Goal: Communication & Community: Answer question/provide support

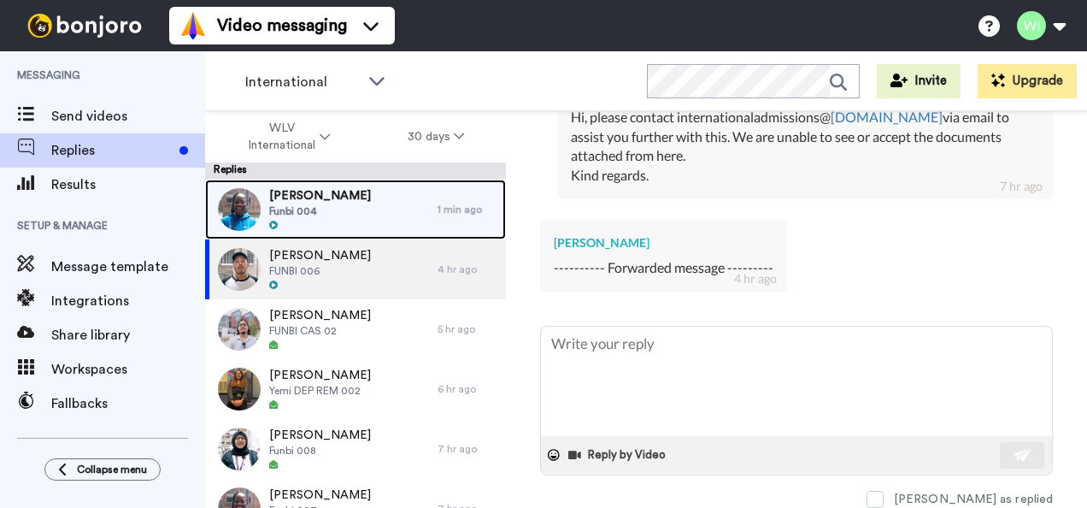
click at [335, 208] on span "Funbi 004" at bounding box center [320, 211] width 102 height 14
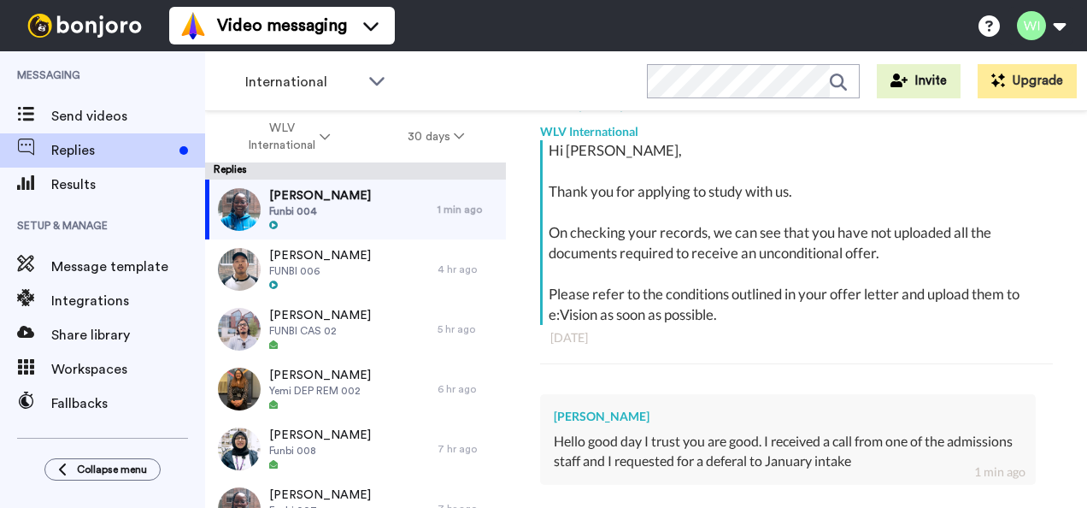
scroll to position [465, 0]
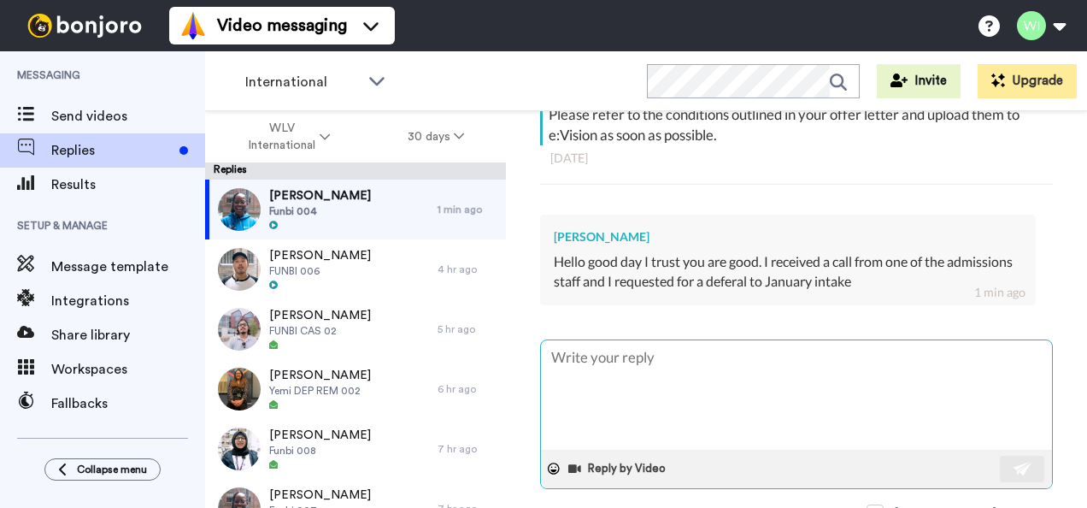
click at [589, 383] on textarea at bounding box center [796, 394] width 511 height 109
type textarea "x"
type textarea "H"
type textarea "x"
type textarea "Hi"
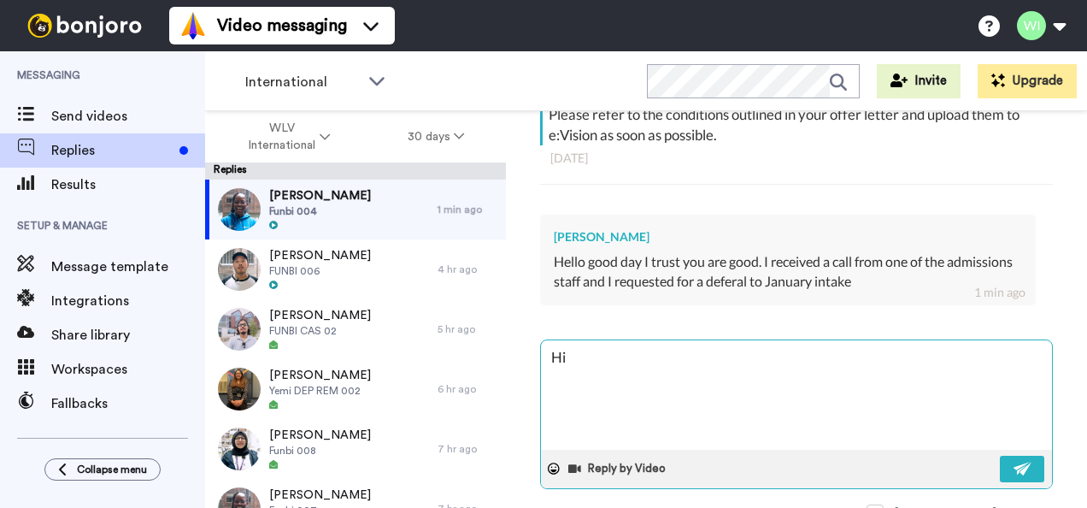
type textarea "x"
type textarea "Hi,"
type textarea "x"
type textarea "Hi,"
type textarea "x"
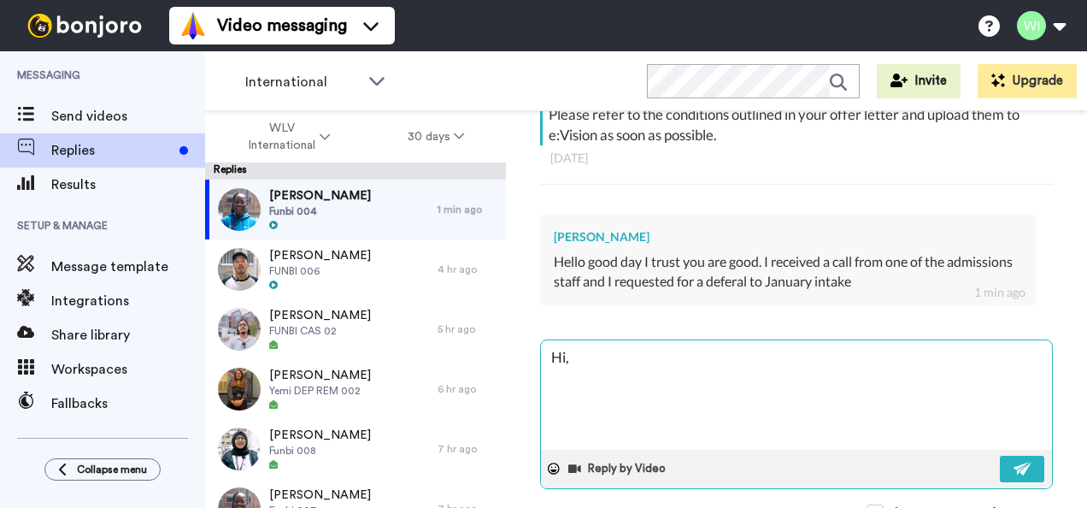
type textarea "Hi, m"
type textarea "x"
type textarea "Hi, [GEOGRAPHIC_DATA]"
type textarea "x"
type textarea "Hi, may"
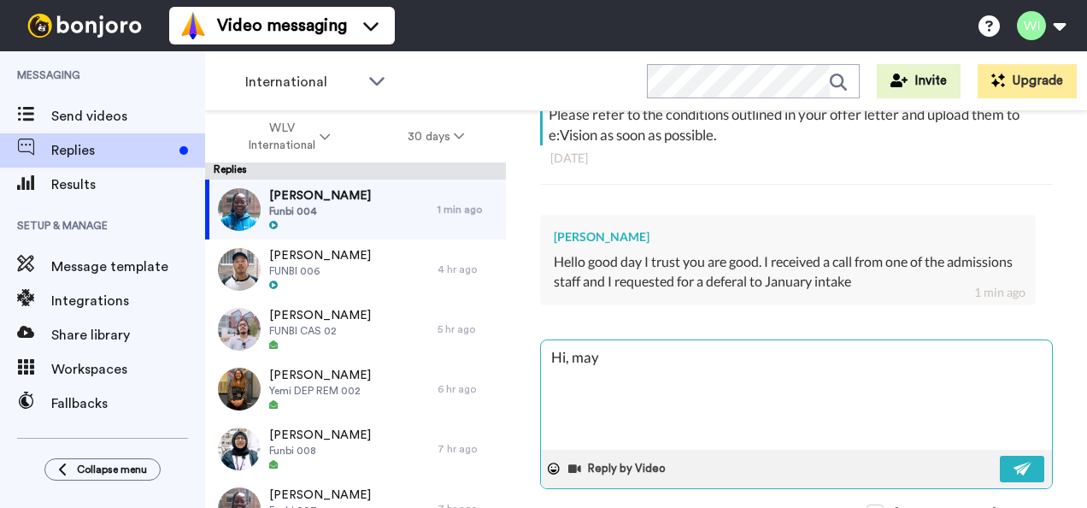
type textarea "x"
type textarea "Hi, may"
type textarea "x"
type textarea "Hi, may I"
type textarea "x"
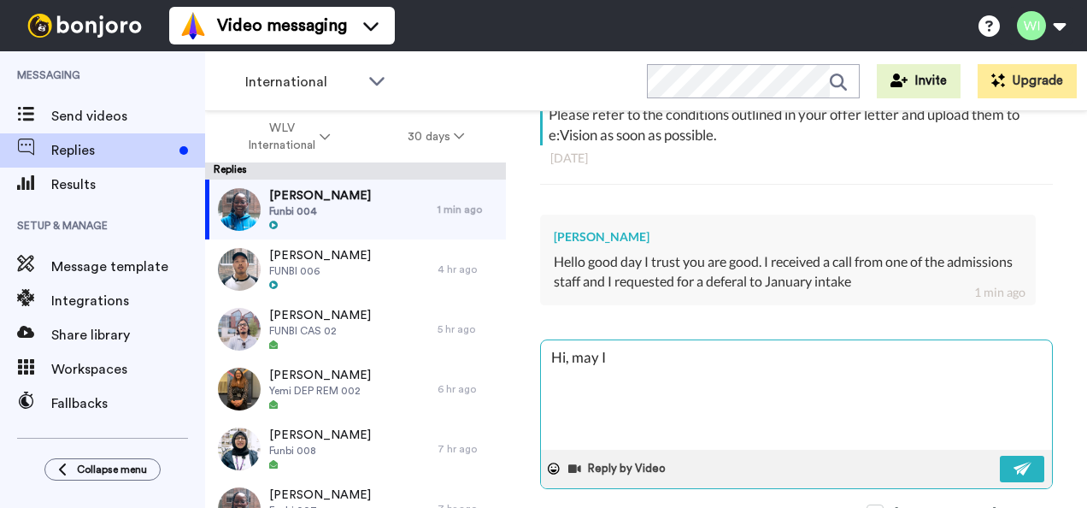
type textarea "Hi, may I p"
type textarea "x"
type textarea "Hi, may I pl"
type textarea "x"
type textarea "Hi, may I ple"
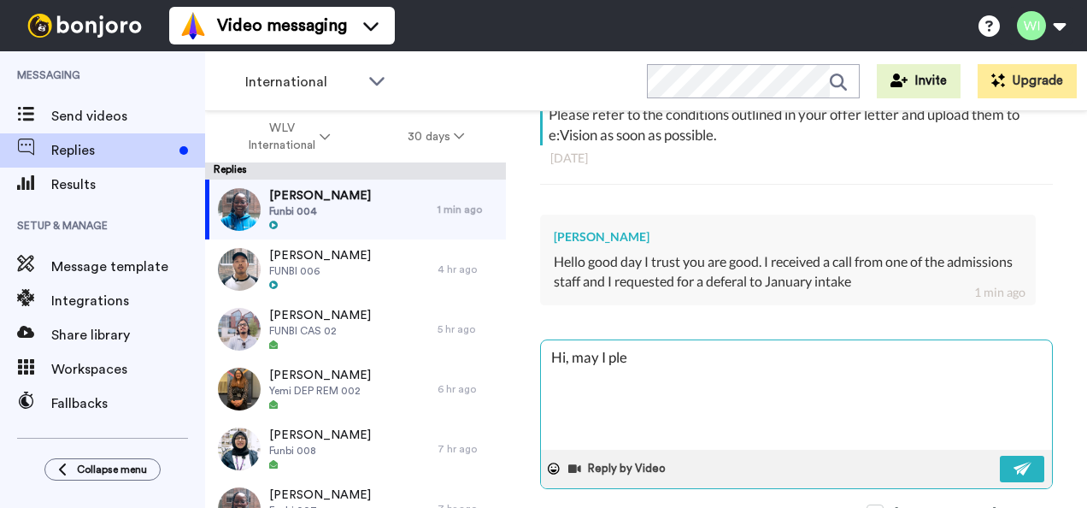
type textarea "x"
type textarea "Hi, may I plea"
type textarea "x"
type textarea "Hi, may I pleas"
type textarea "x"
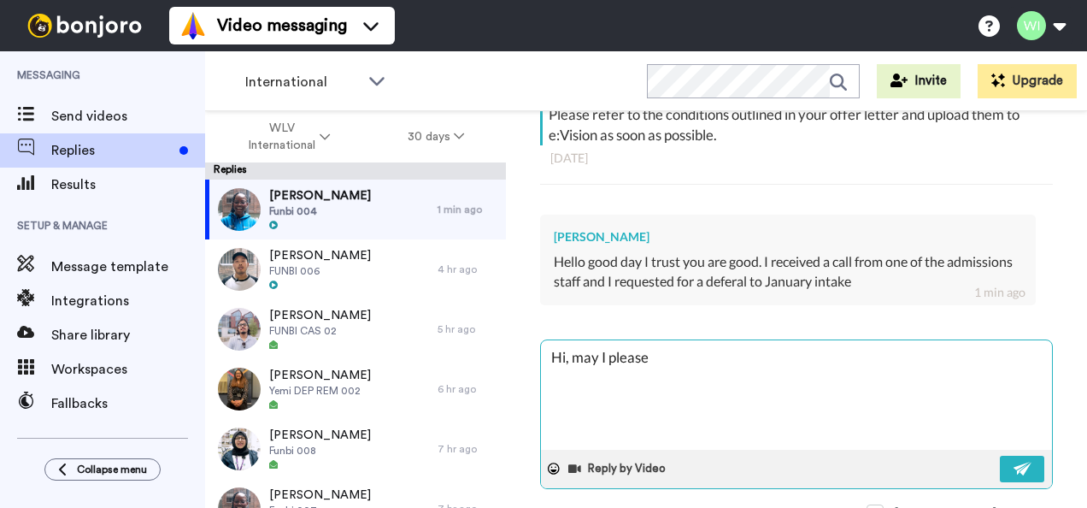
type textarea "Hi, may I please"
type textarea "x"
type textarea "Hi, may I please g"
type textarea "x"
type textarea "Hi, may I please ge"
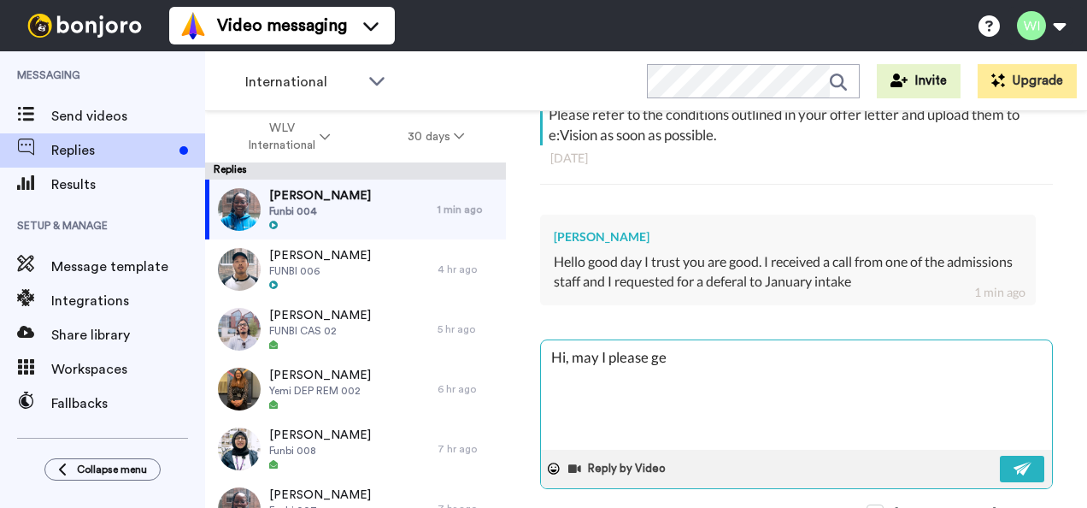
type textarea "x"
type textarea "Hi, may I please get"
type textarea "x"
type textarea "Hi, may I please get"
type textarea "x"
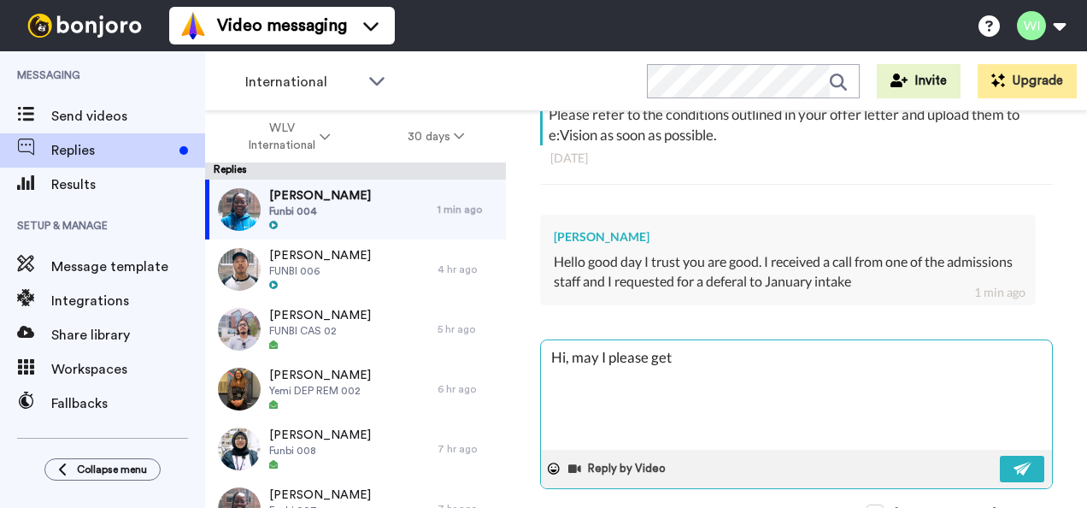
type textarea "Hi, may I please get y"
type textarea "x"
type textarea "Hi, may I please get [PERSON_NAME]"
type textarea "x"
type textarea "Hi, may I please get yur"
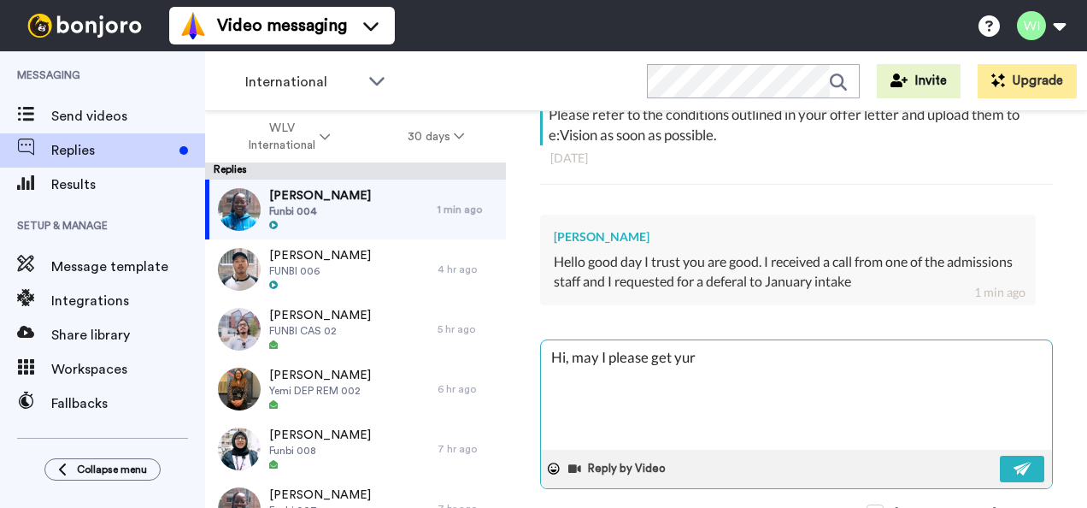
type textarea "x"
type textarea "Hi, may I please get yur"
type textarea "x"
type textarea "Hi, may I please get [PERSON_NAME]"
type textarea "x"
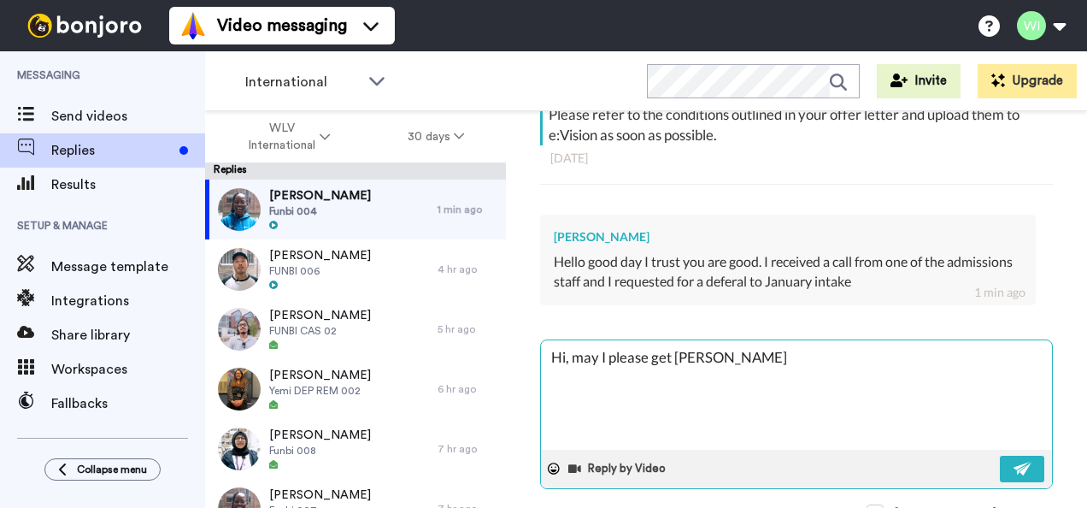
type textarea "Hi, may I please get y"
type textarea "x"
type textarea "Hi, may I please get yo"
type textarea "x"
type textarea "Hi, may I please get you"
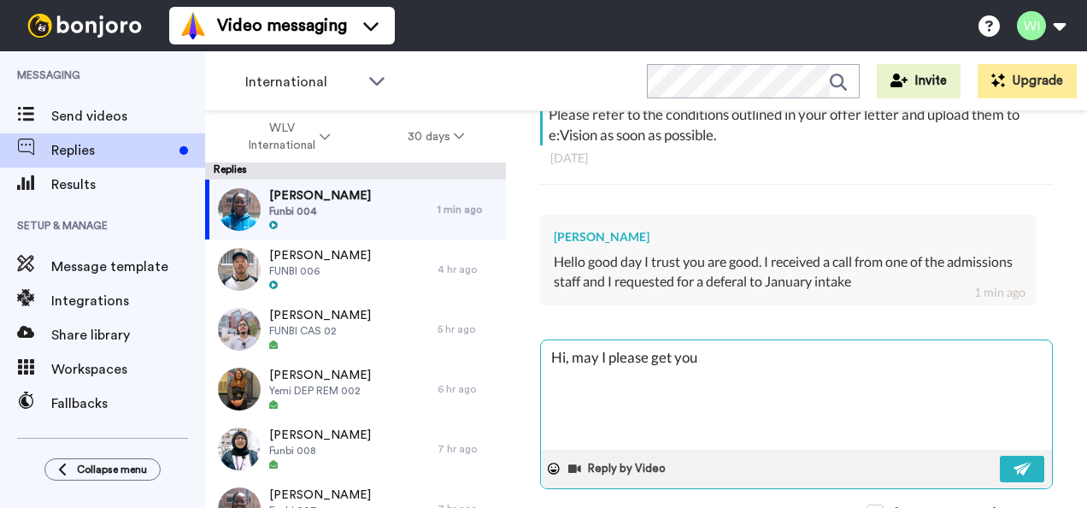
type textarea "x"
type textarea "Hi, may I please get your"
type textarea "x"
type textarea "Hi, may I please get your"
type textarea "x"
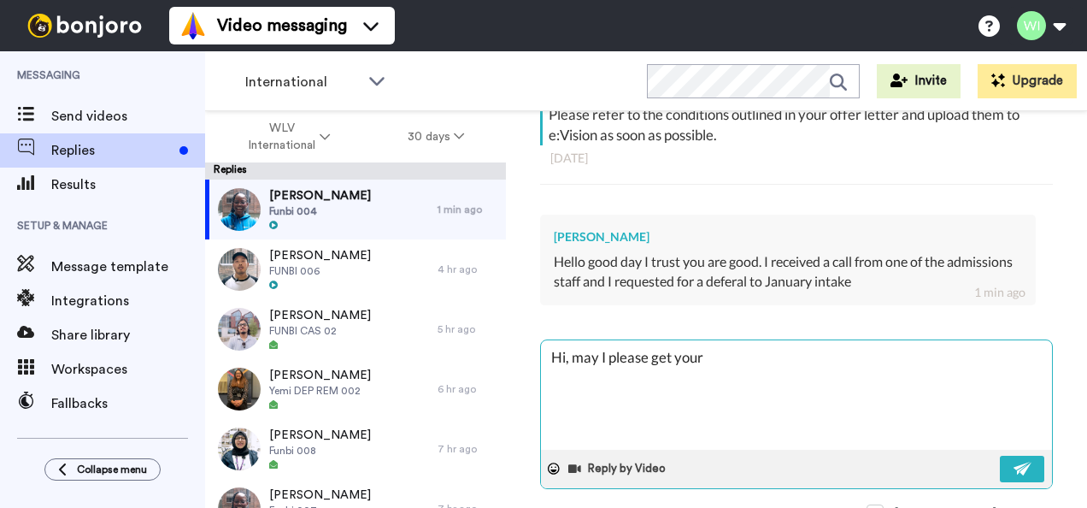
type textarea "Hi, may I please get your s"
type textarea "x"
type textarea "Hi, may I please get your st"
type textarea "x"
type textarea "Hi, may I please get your stu"
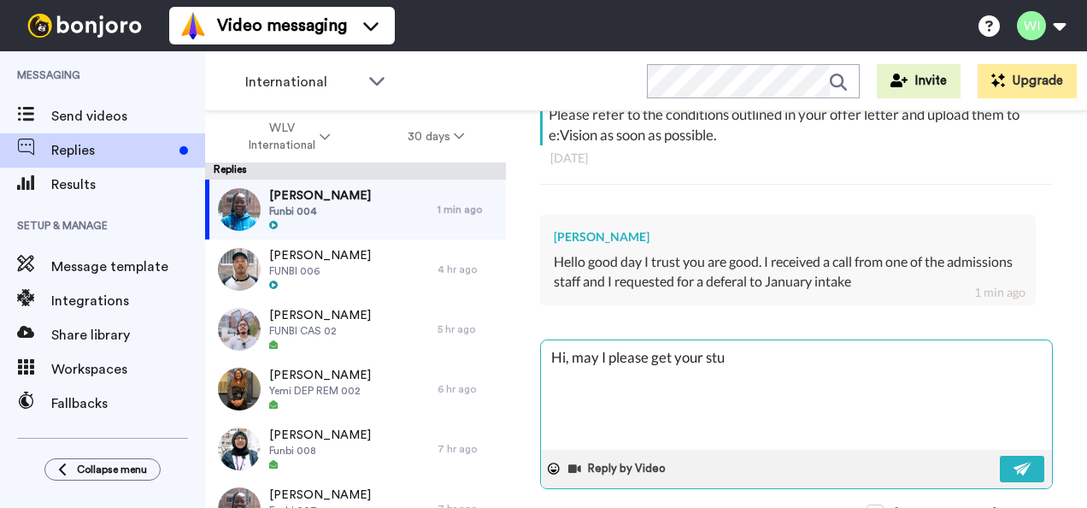
type textarea "x"
type textarea "Hi, may I please get your stud"
type textarea "x"
type textarea "Hi, may I please get your stude"
type textarea "x"
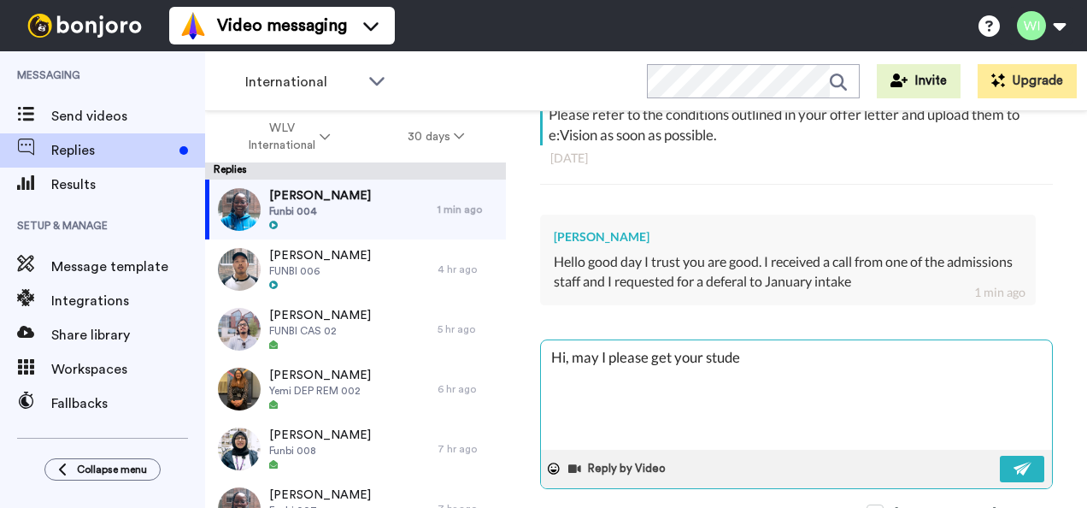
type textarea "Hi, may I please get your studen"
type textarea "x"
type textarea "Hi, may I please get your student"
type textarea "x"
type textarea "Hi, may I please get your student"
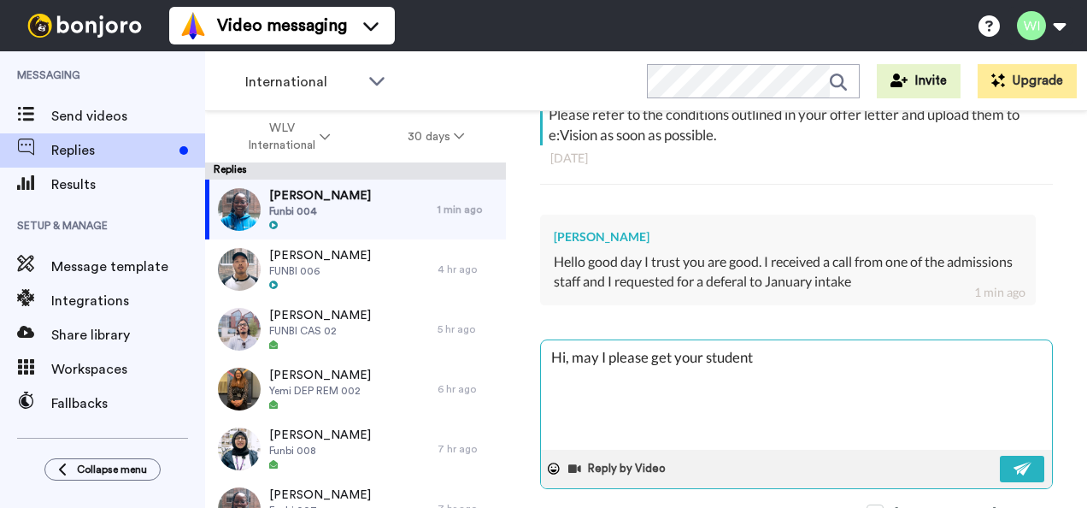
type textarea "x"
type textarea "Hi, may I please get your student I"
type textarea "x"
type textarea "Hi, may I please get your student ID"
type textarea "x"
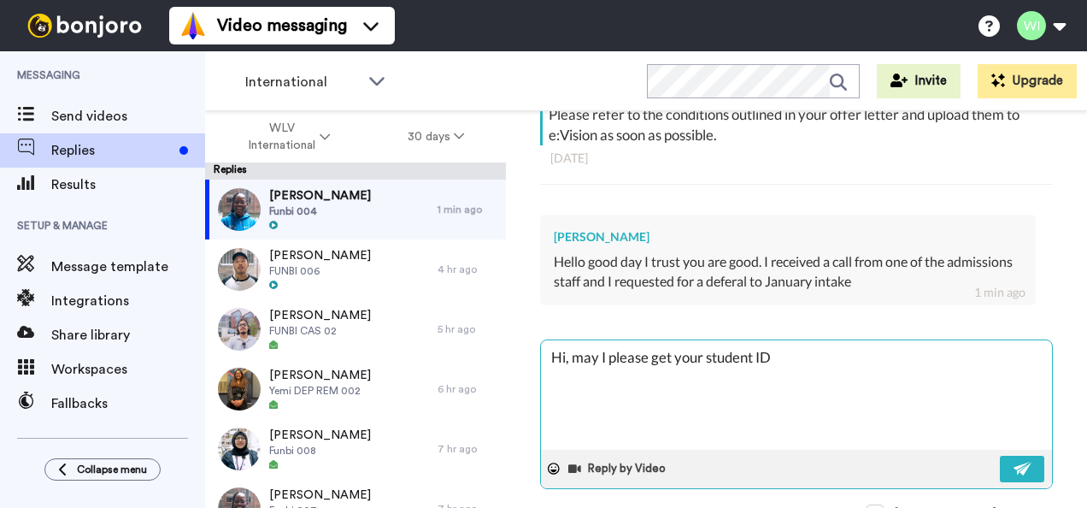
type textarea "Hi, may I please get your student ID"
type textarea "x"
type textarea "Hi, may I please get your student ID n"
type textarea "x"
type textarea "Hi, may I please get your student ID nu"
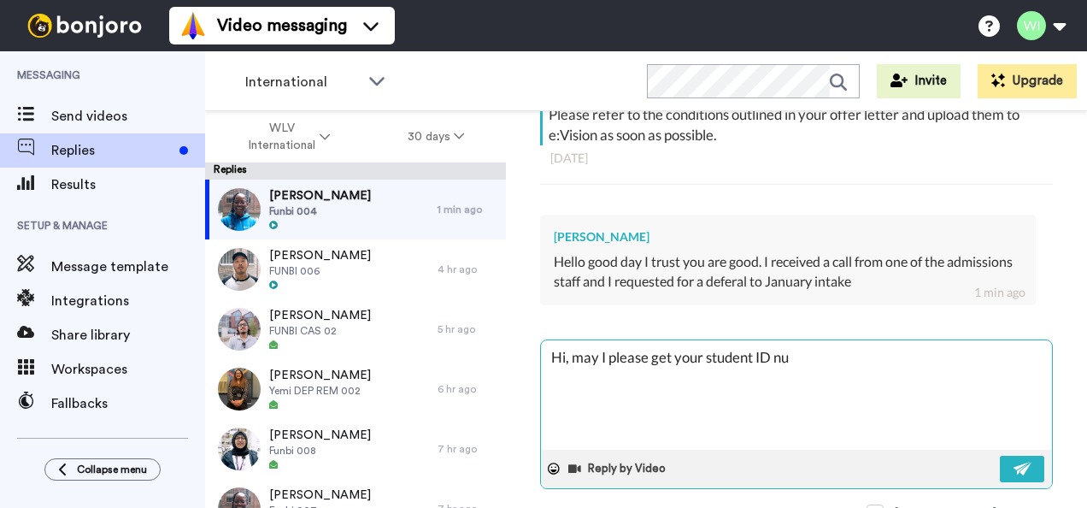
type textarea "x"
type textarea "Hi, may I please get your student ID num"
type textarea "x"
type textarea "Hi, may I please get your student ID numb"
type textarea "x"
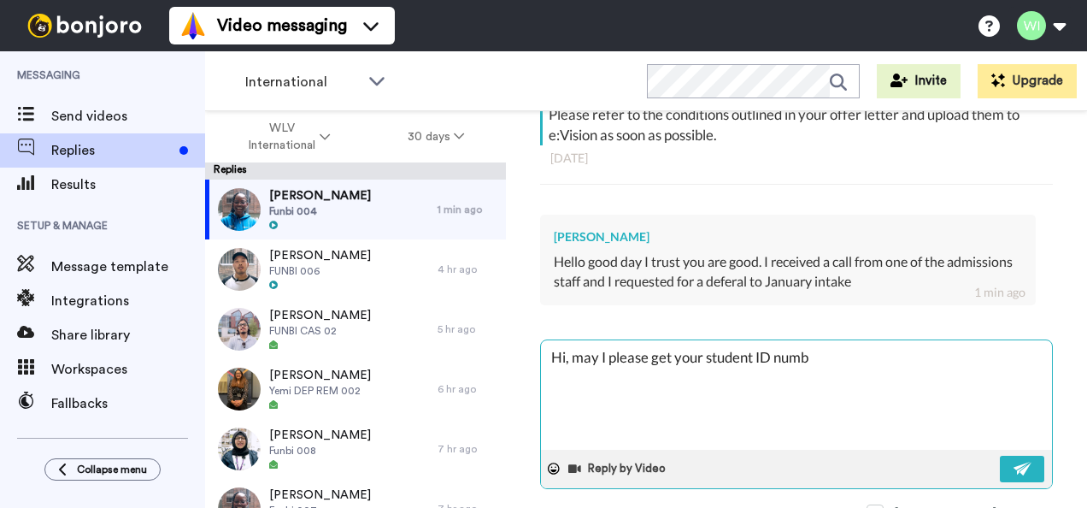
type textarea "Hi, may I please get your student ID numbe"
type textarea "x"
type textarea "Hi, may I please get your student ID number"
type textarea "x"
type textarea "Hi, may I please get your student ID number"
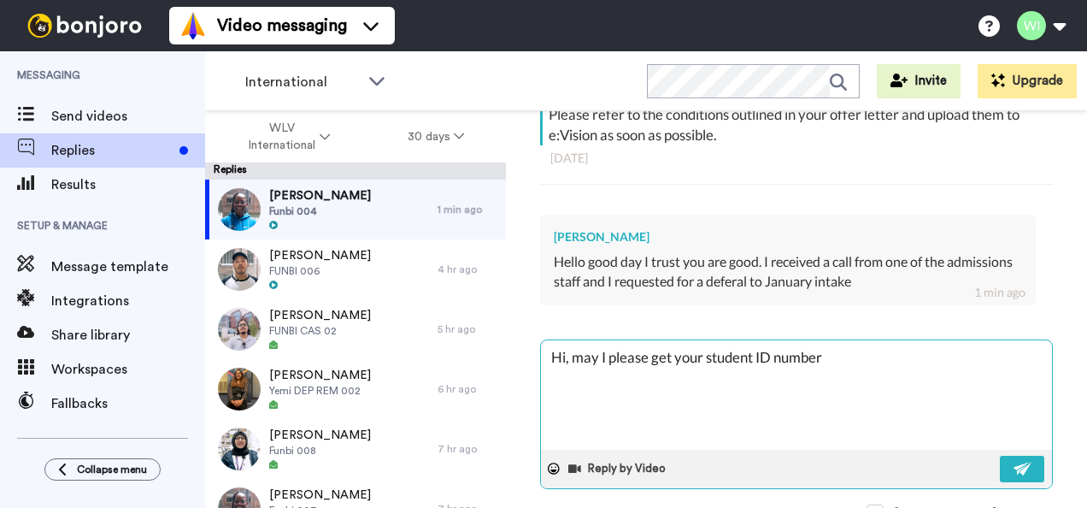
type textarea "x"
type textarea "Hi, may I please get your student ID number i"
type textarea "x"
type textarea "Hi, may I please get your student ID number in"
type textarea "x"
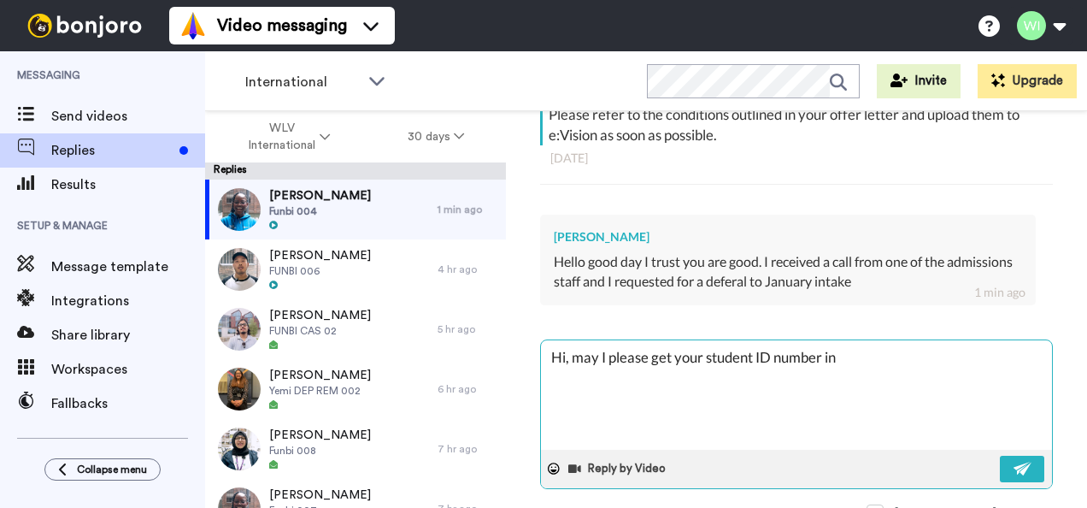
type textarea "Hi, may I please get your student ID number in"
type textarea "x"
type textarea "Hi, may I please get your student ID number in o"
type textarea "x"
type textarea "Hi, may I please get your student ID number in or"
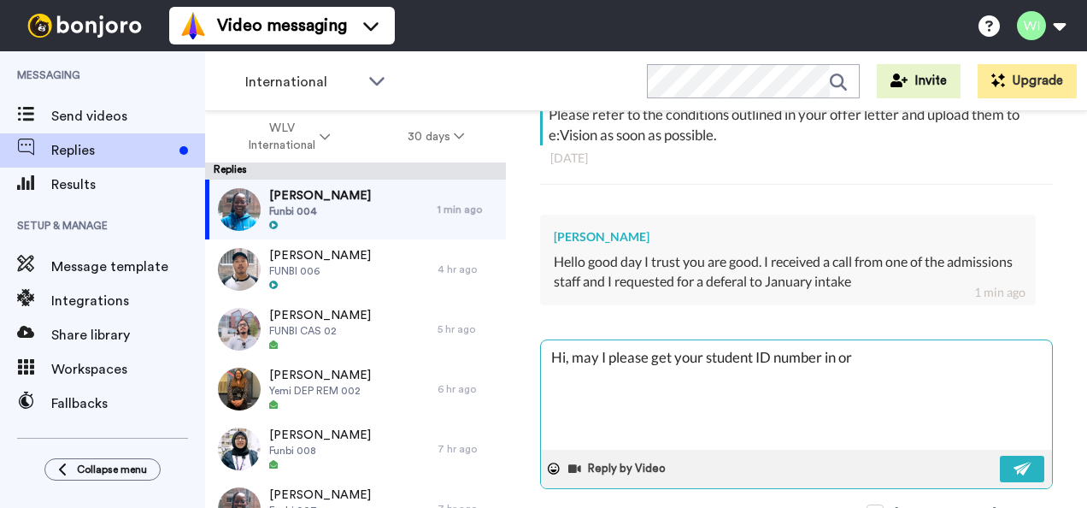
type textarea "x"
type textarea "Hi, may I please get your student ID number in ord"
type textarea "x"
type textarea "Hi, may I please get your student ID number in orde"
type textarea "x"
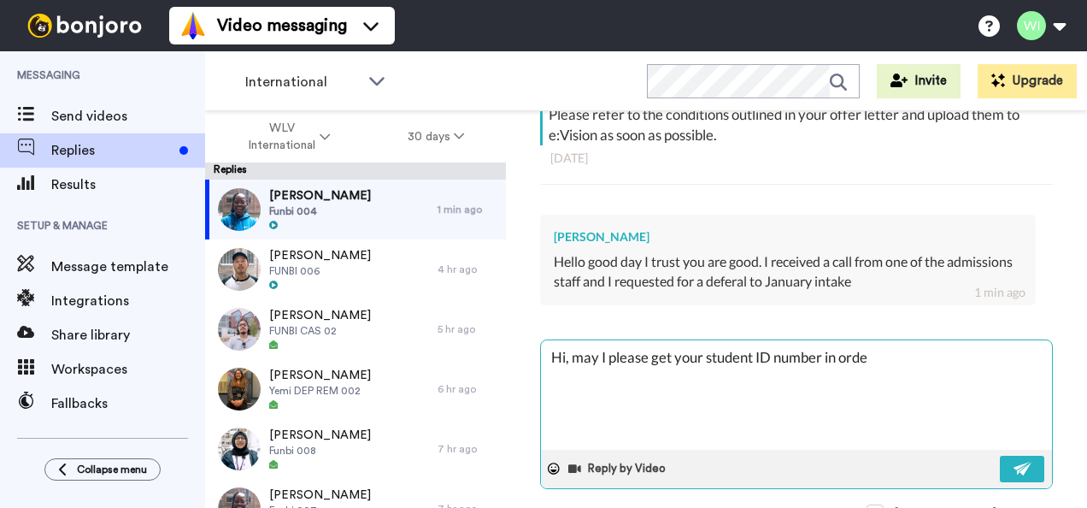
type textarea "Hi, may I please get your student ID number in order"
type textarea "x"
type textarea "Hi, may I please get your student ID number in order"
type textarea "x"
type textarea "Hi, may I please get your student ID number in order t"
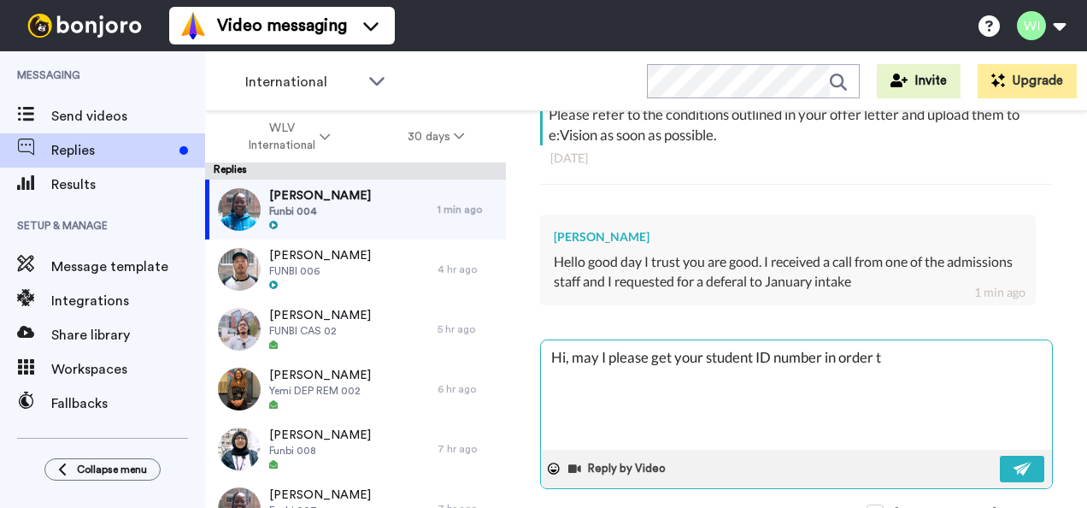
type textarea "x"
type textarea "Hi, may I please get your student ID number in order to"
type textarea "x"
type textarea "Hi, may I please get your student ID number in order to"
type textarea "x"
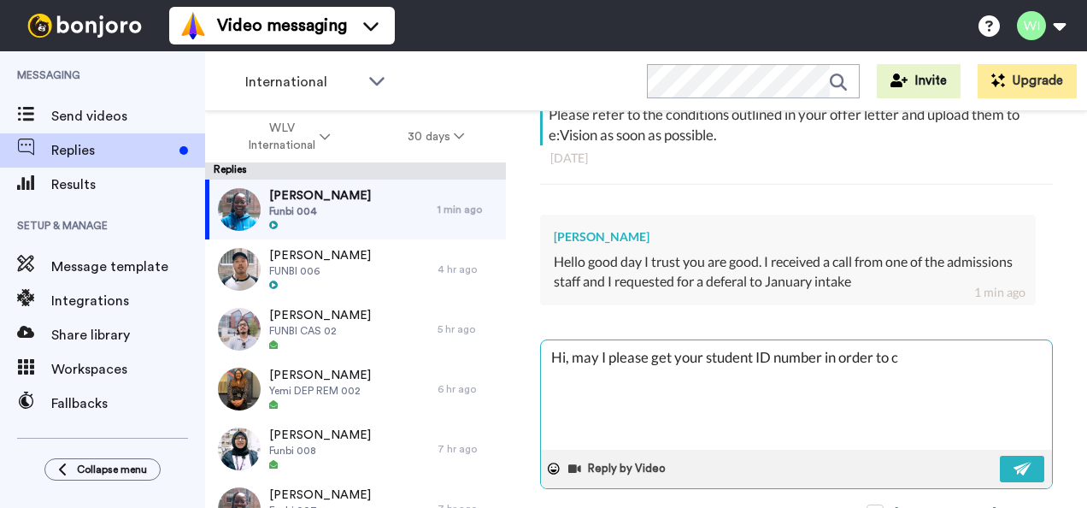
type textarea "Hi, may I please get your student ID number in order to co"
type textarea "x"
type textarea "Hi, may I please get your student ID number in order to com"
type textarea "x"
type textarea "Hi, may I please get your student ID number in order to comp"
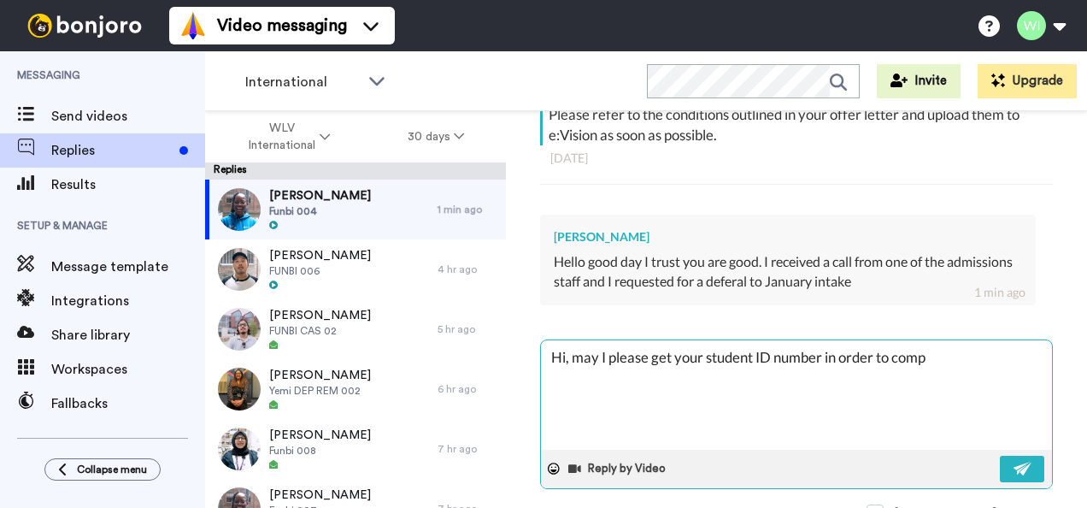
type textarea "x"
type textarea "Hi, may I please get your student ID number in order to compl"
type textarea "x"
type textarea "Hi, may I please get your student ID number in order to comple"
type textarea "x"
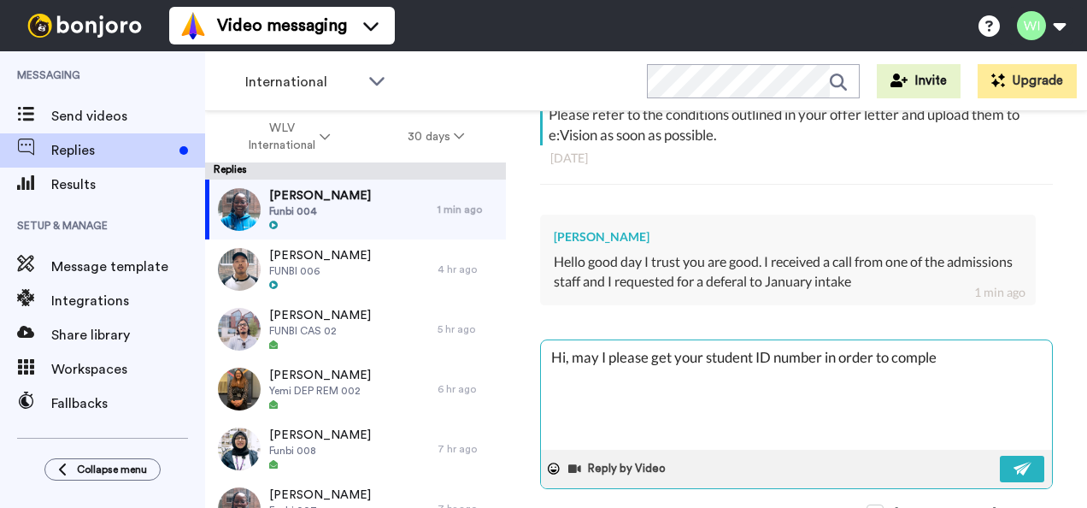
type textarea "Hi, may I please get your student ID number in order to compler"
type textarea "x"
type textarea "Hi, may I please get your student ID number in order to complere"
type textarea "x"
type textarea "Hi, may I please get your student ID number in order to compler"
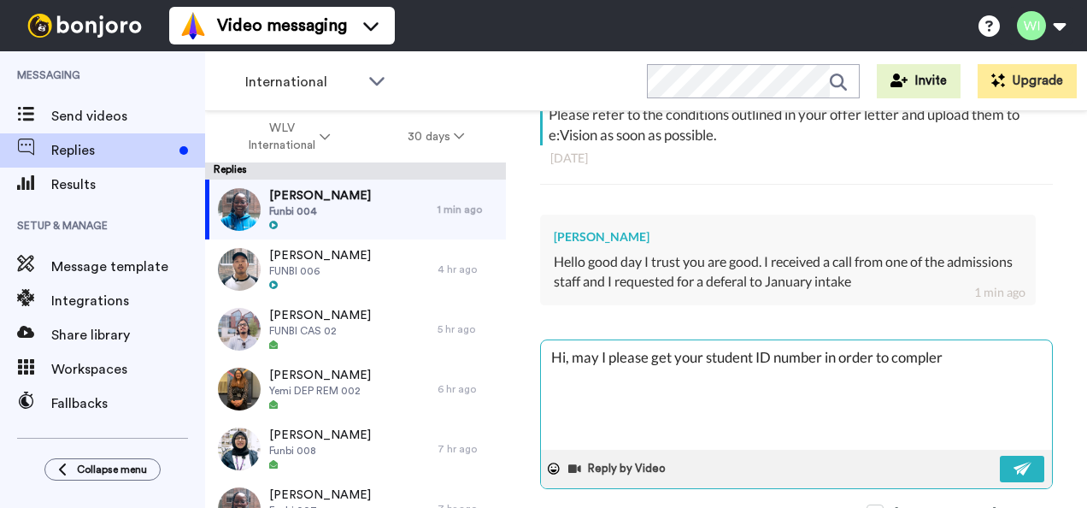
type textarea "x"
type textarea "Hi, may I please get your student ID number in order to comple"
type textarea "x"
type textarea "Hi, may I please get your student ID number in order to complet"
type textarea "x"
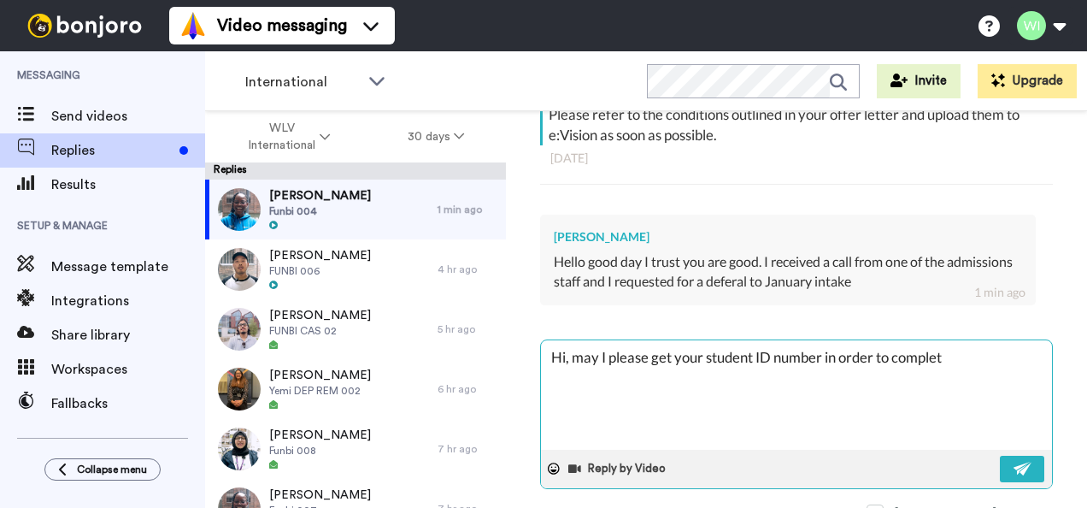
type textarea "Hi, may I please get your student ID number in order to complete"
type textarea "x"
type textarea "Hi, may I please get your student ID number in order to complete"
type textarea "x"
type textarea "Hi, may I please get your student ID number in order to complete t"
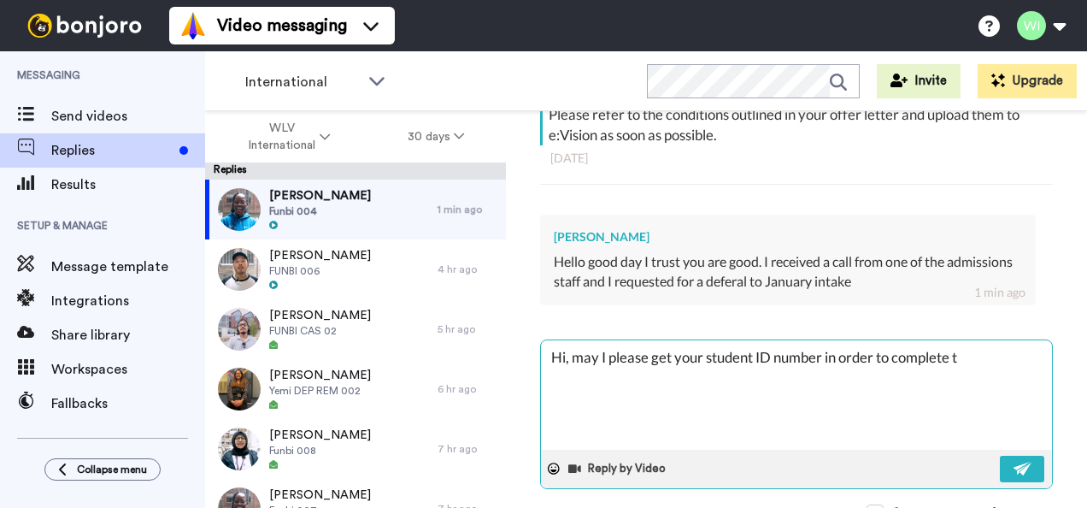
type textarea "x"
type textarea "Hi, may I please get your student ID number in order to complete th"
type textarea "x"
type textarea "Hi, may I please get your student ID number in order to complete the"
type textarea "x"
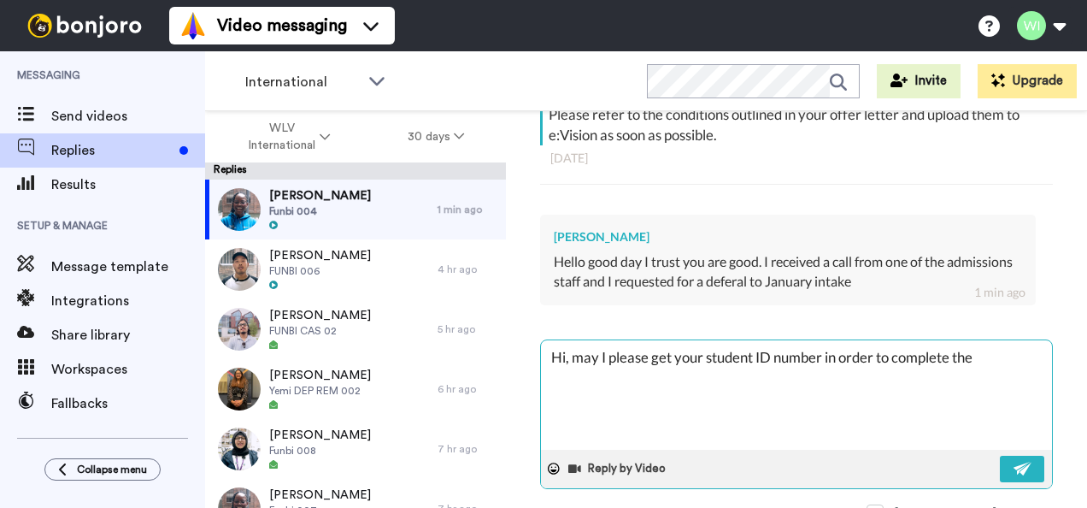
type textarea "Hi, may I please get your student ID number in order to complete the"
type textarea "x"
type textarea "Hi, may I please get your student ID number in order to complete the d"
type textarea "x"
type textarea "Hi, may I please get your student ID number in order to complete the de"
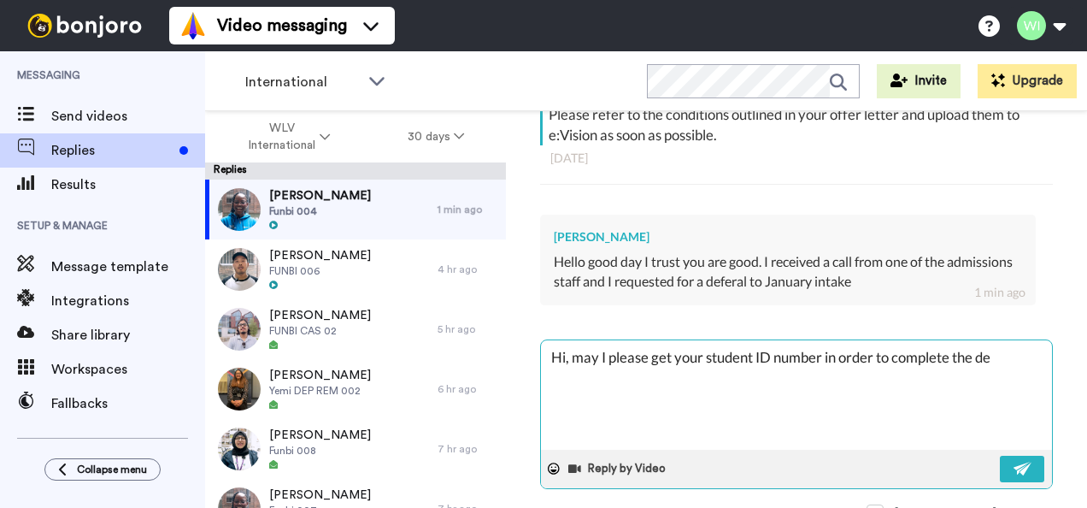
type textarea "x"
type textarea "Hi, may I please get your student ID number in order to complete the def"
type textarea "x"
type textarea "Hi, may I please get your student ID number in order to complete the defr"
type textarea "x"
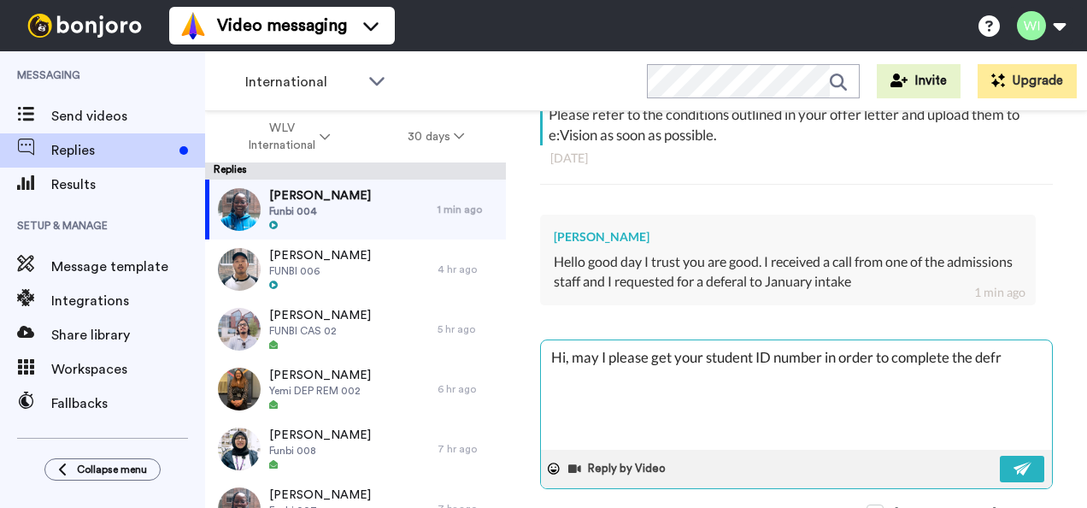
type textarea "Hi, may I please get your student ID number in order to complete the defre"
type textarea "x"
type textarea "Hi, may I please get your student ID number in order to complete the defr"
type textarea "x"
type textarea "Hi, may I please get your student ID number in order to complete the def"
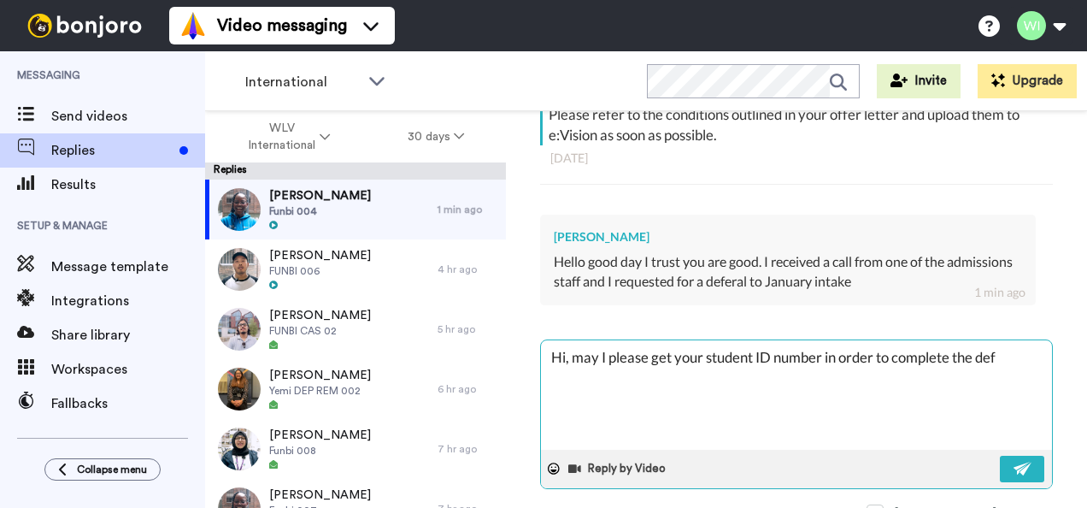
type textarea "x"
type textarea "Hi, may I please get your student ID number in order to complete the defe"
type textarea "x"
type textarea "Hi, may I please get your student ID number in order to complete the defer"
type textarea "x"
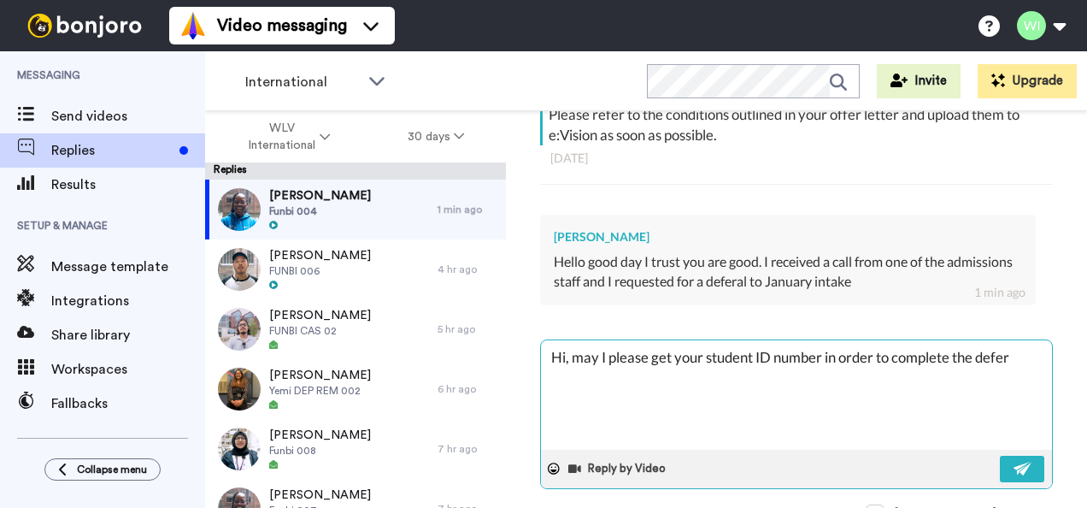
type textarea "Hi, may I please get your student ID number in order to complete the deferr"
type textarea "x"
type textarea "Hi, may I please get your student ID number in order to complete the deferra"
type textarea "x"
type textarea "Hi, may I please get your student ID number in order to complete the deferral"
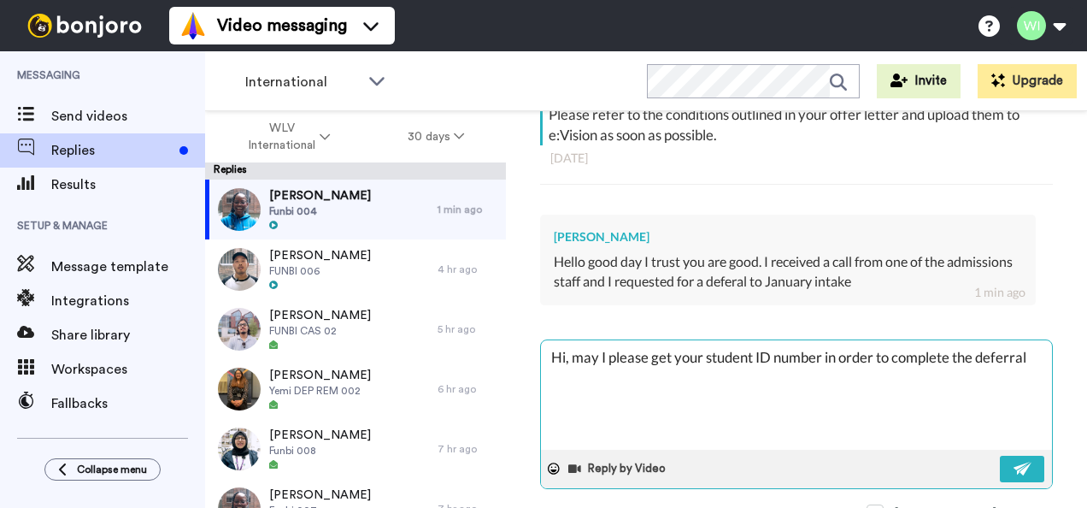
type textarea "x"
type textarea "Hi, may I please get your student ID number in order to complete the deferral."
type textarea "x"
type textarea "Hi, may I please get your student ID number in order to complete the deferral."
type textarea "x"
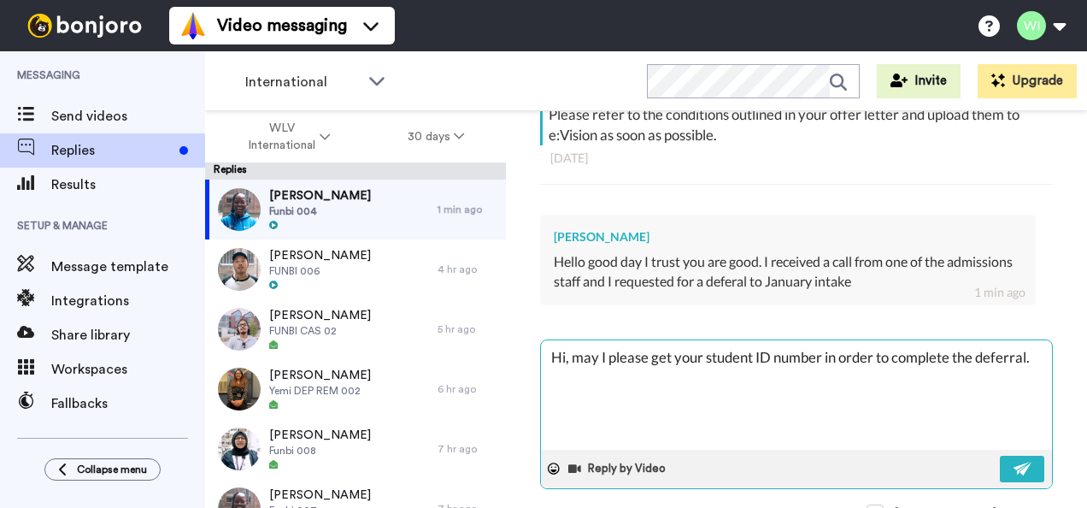
type textarea "Hi, may I please get your student ID number in order to complete the deferral."
type textarea "x"
type textarea "Hi, may I please get your student ID number in order to complete the deferral. K"
type textarea "x"
type textarea "Hi, may I please get your student ID number in order to complete the deferral. …"
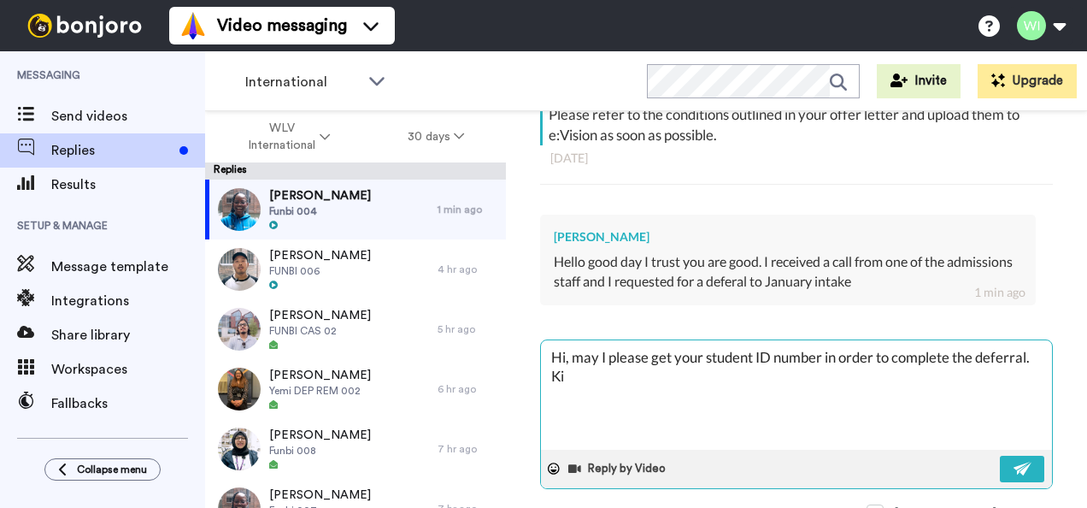
type textarea "x"
type textarea "Hi, may I please get your student ID number in order to complete the deferral. …"
type textarea "x"
type textarea "Hi, may I please get your student ID number in order to complete the deferral. …"
type textarea "x"
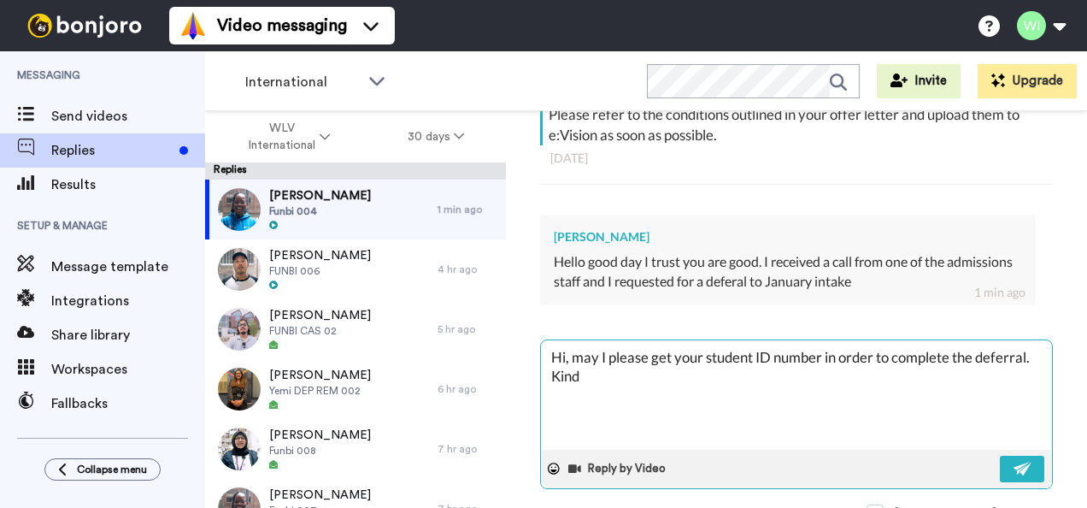
type textarea "Hi, may I please get your student ID number in order to complete the deferral. …"
type textarea "x"
type textarea "Hi, may I please get your student ID number in order to complete the deferral. …"
type textarea "x"
type textarea "Hi, may I please get your student ID number in order to complete the deferral. …"
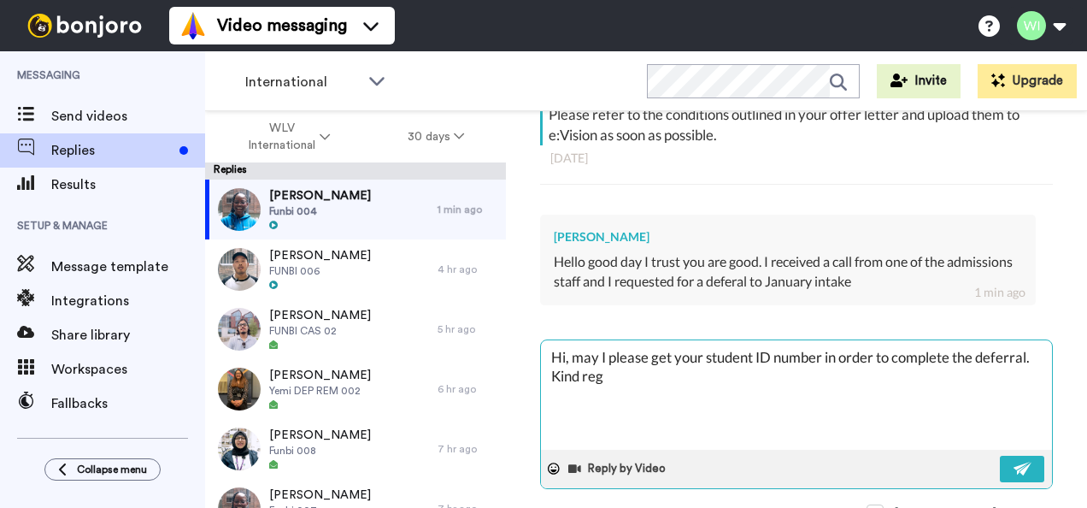
type textarea "x"
type textarea "Hi, may I please get your student ID number in order to complete the deferral. …"
type textarea "x"
type textarea "Hi, may I please get your student ID number in order to complete the deferral. …"
type textarea "x"
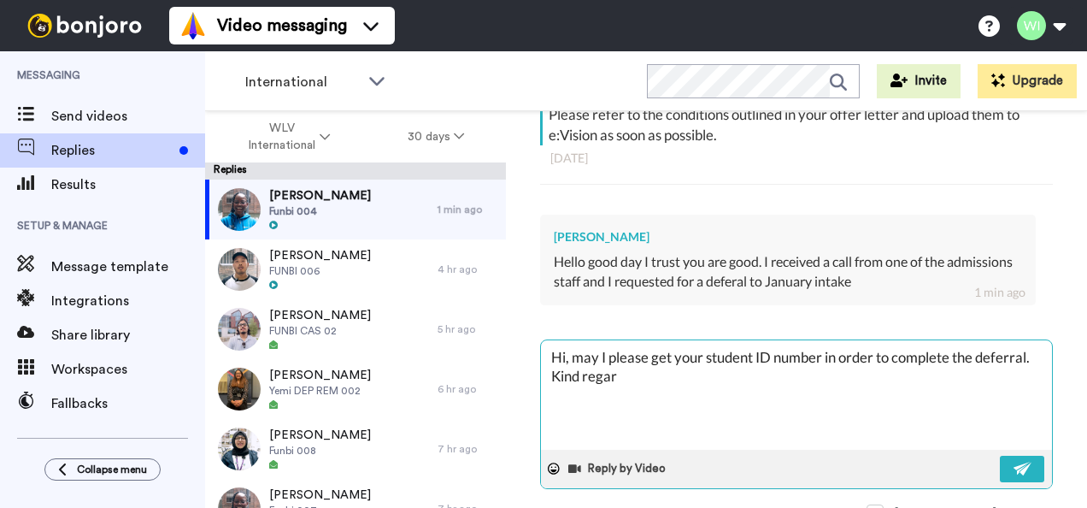
type textarea "Hi, may I please get your student ID number in order to complete the deferral. …"
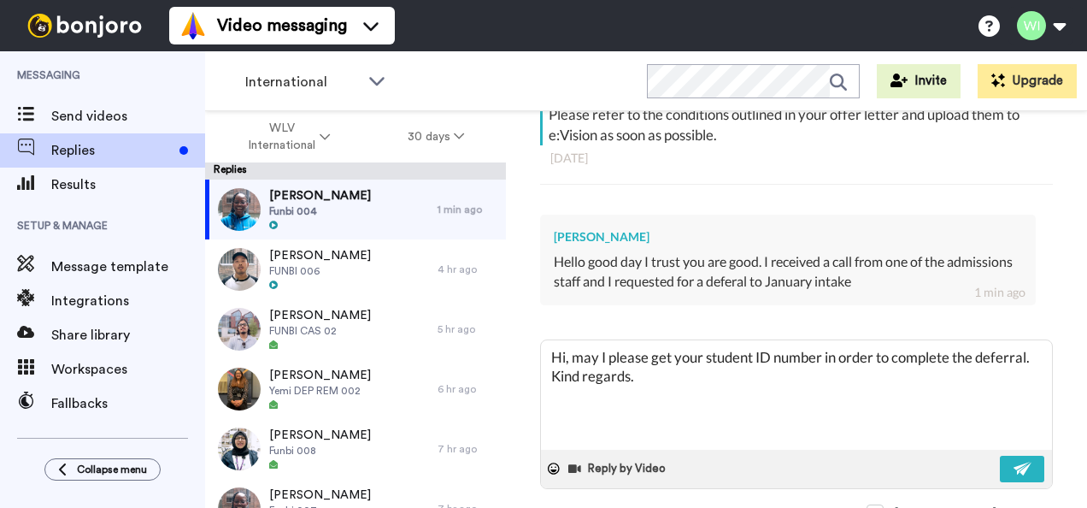
scroll to position [486, 0]
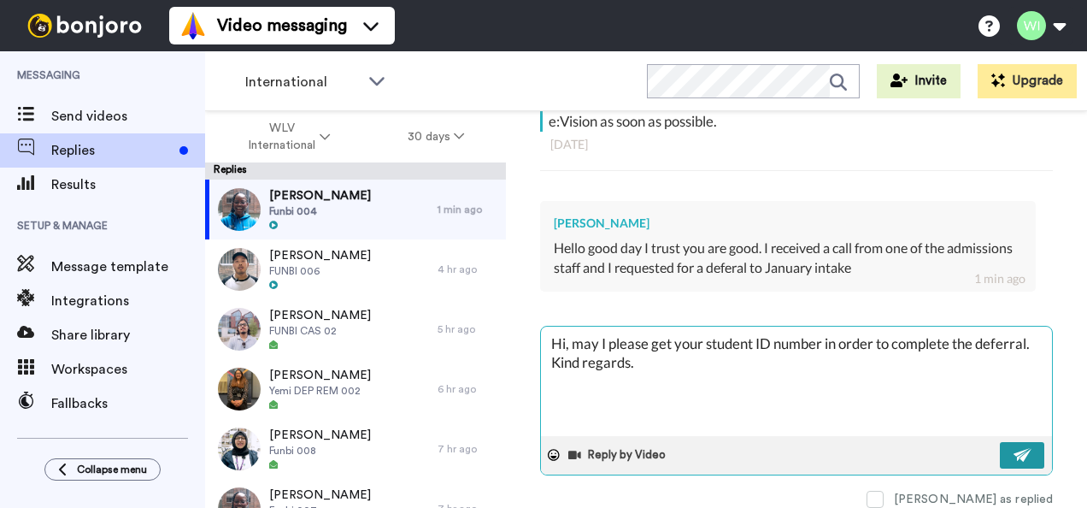
click at [1020, 453] on button at bounding box center [1022, 455] width 44 height 26
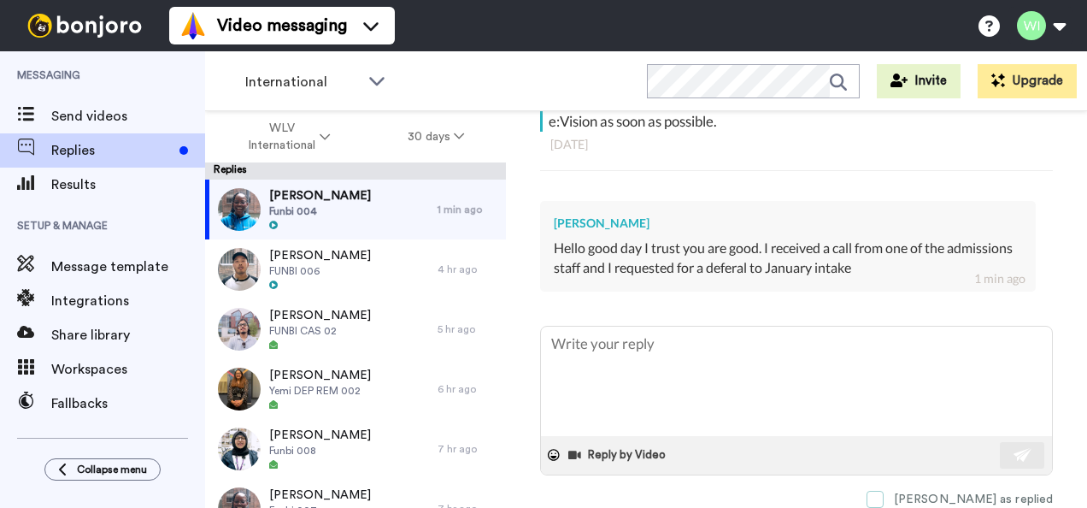
click at [883, 490] on span at bounding box center [874, 498] width 17 height 17
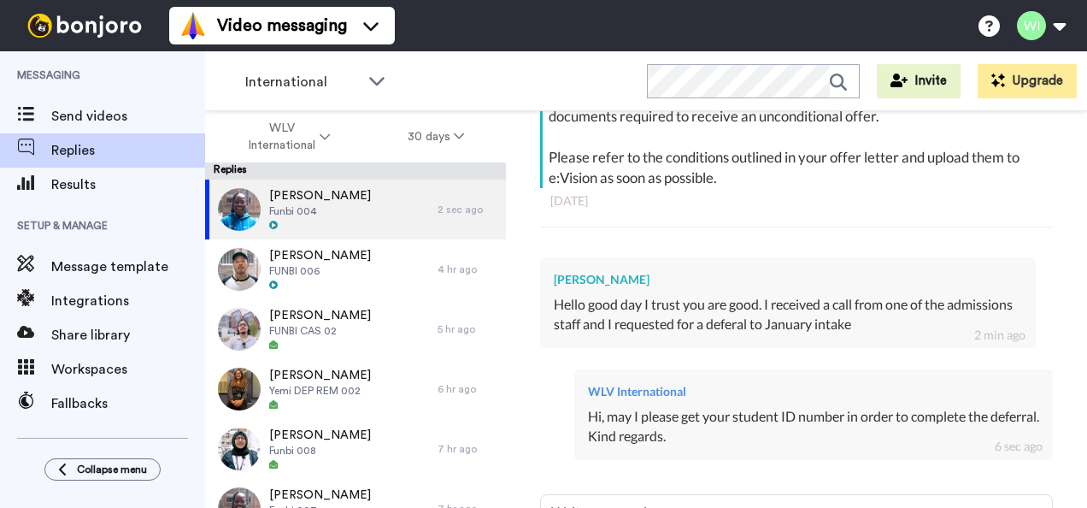
scroll to position [425, 0]
